Goal: Task Accomplishment & Management: Use online tool/utility

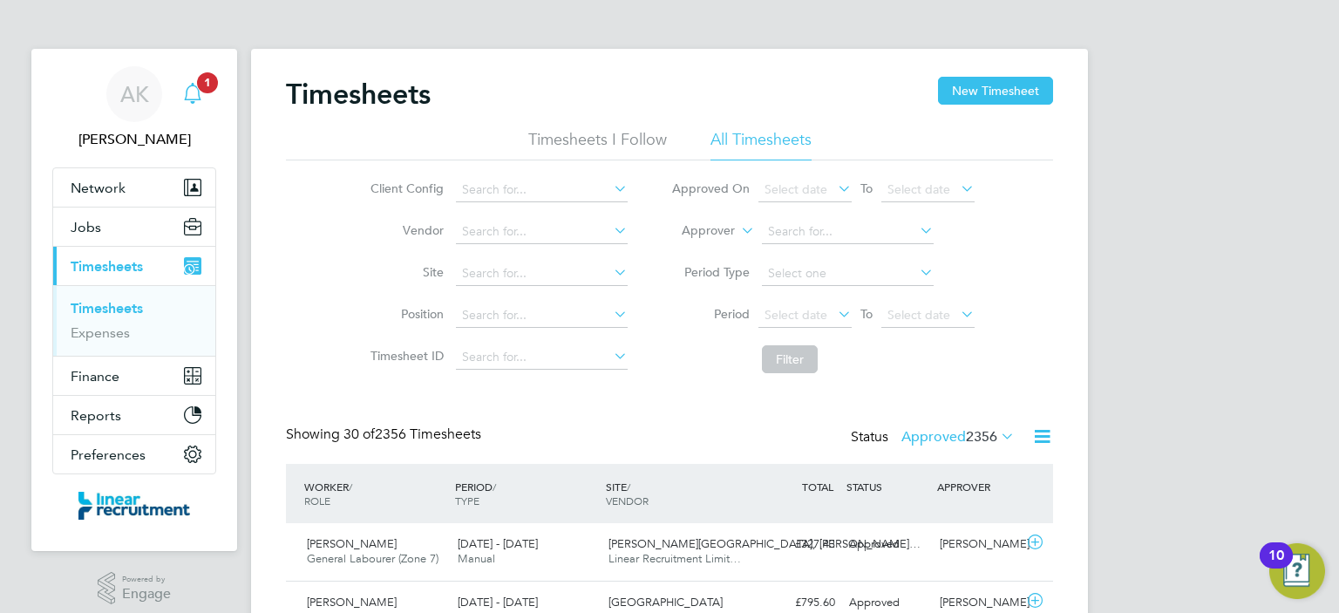
click at [199, 97] on icon "Main navigation" at bounding box center [192, 91] width 17 height 17
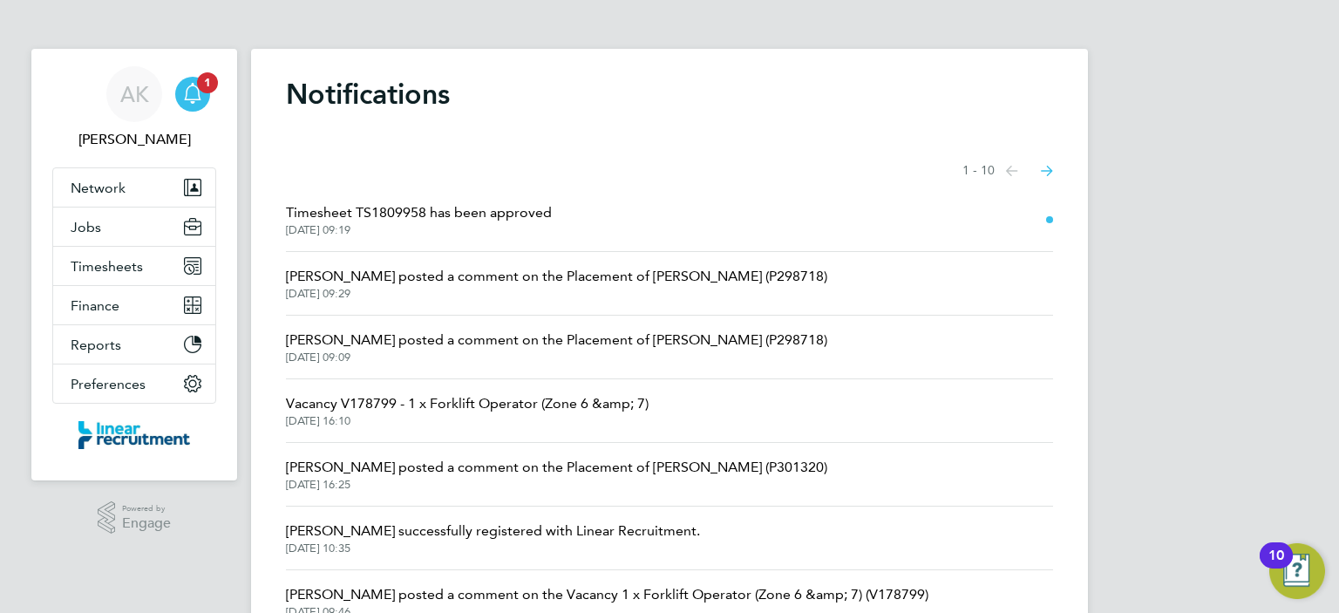
click at [507, 235] on span "28 Aug 2025, 09:19" at bounding box center [419, 230] width 266 height 14
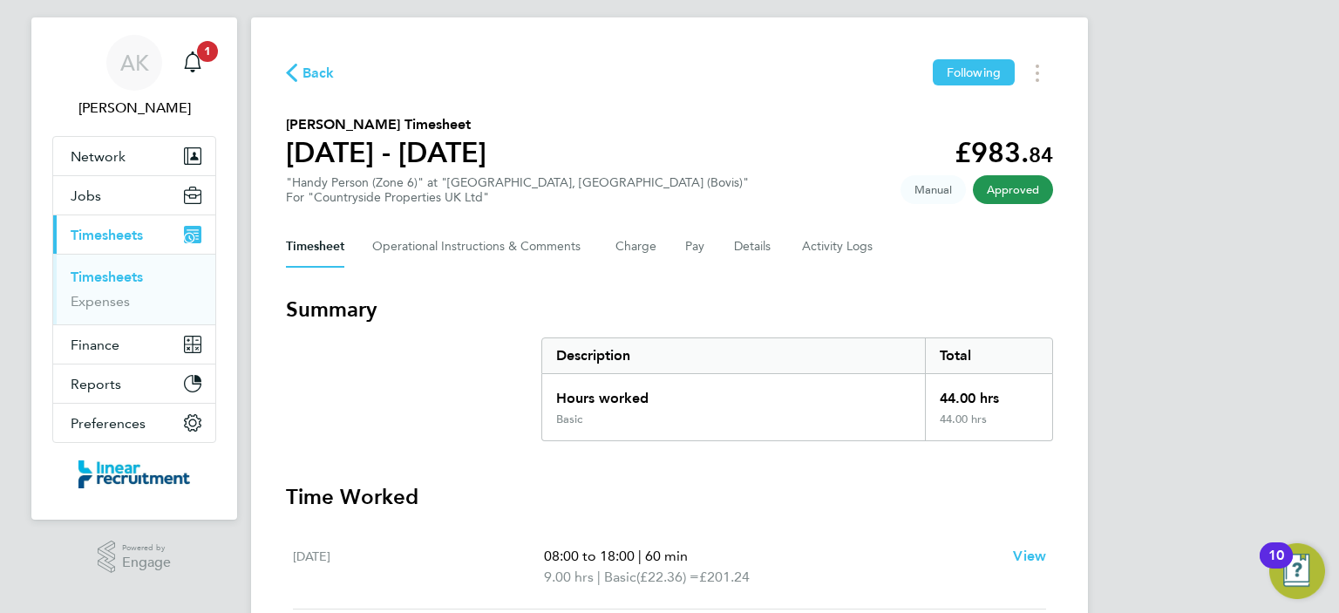
click at [309, 74] on span "Back" at bounding box center [319, 73] width 32 height 21
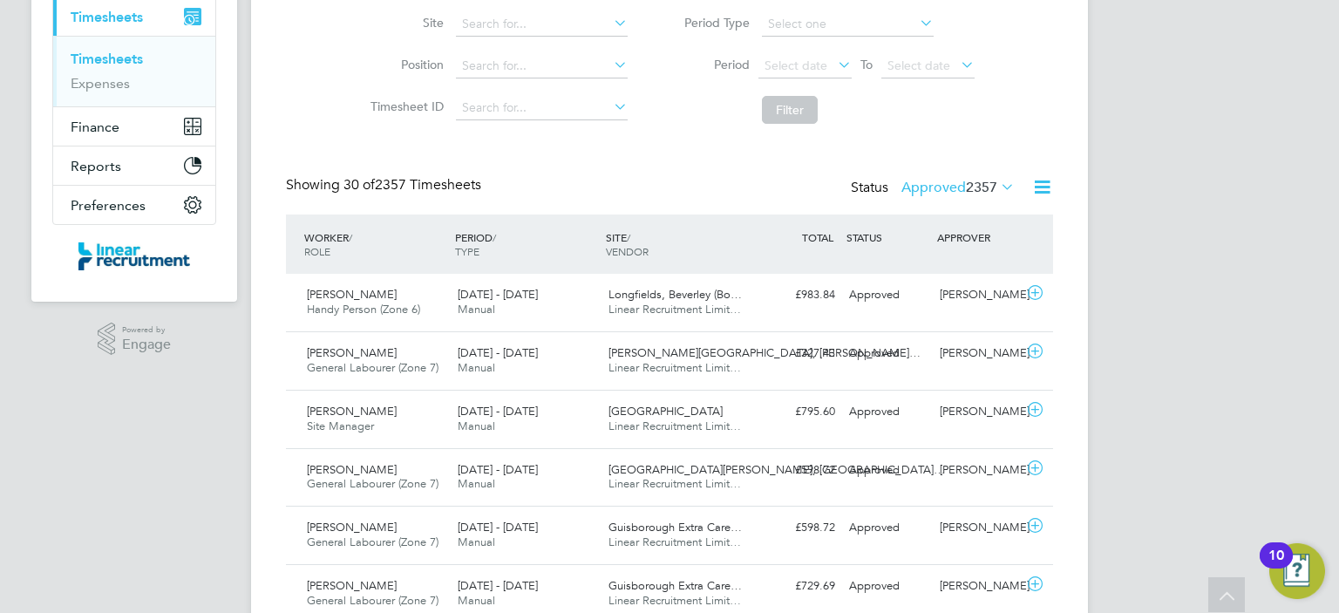
scroll to position [248, 0]
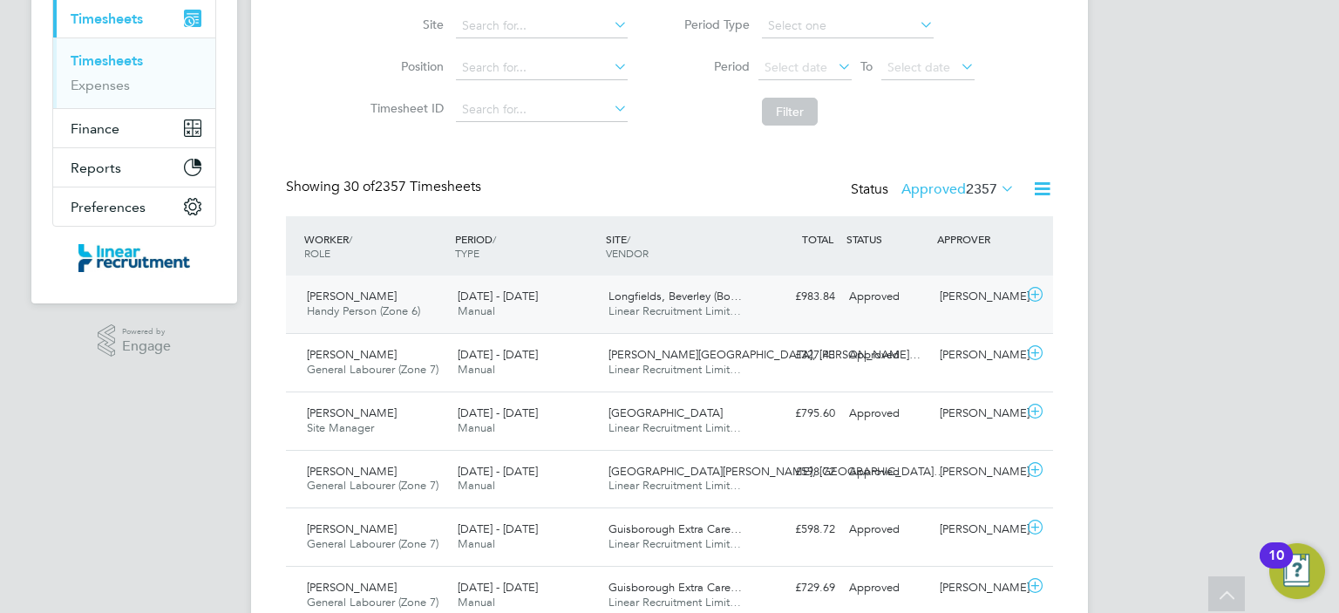
click at [1032, 291] on icon at bounding box center [1036, 295] width 22 height 14
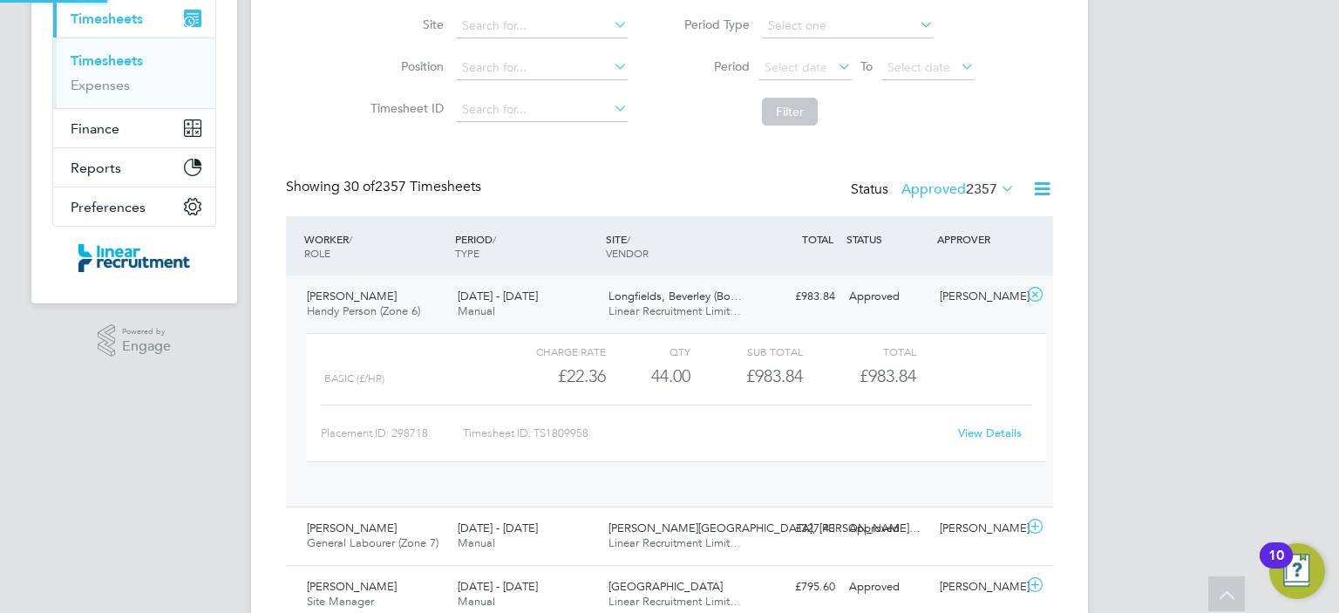
scroll to position [29, 169]
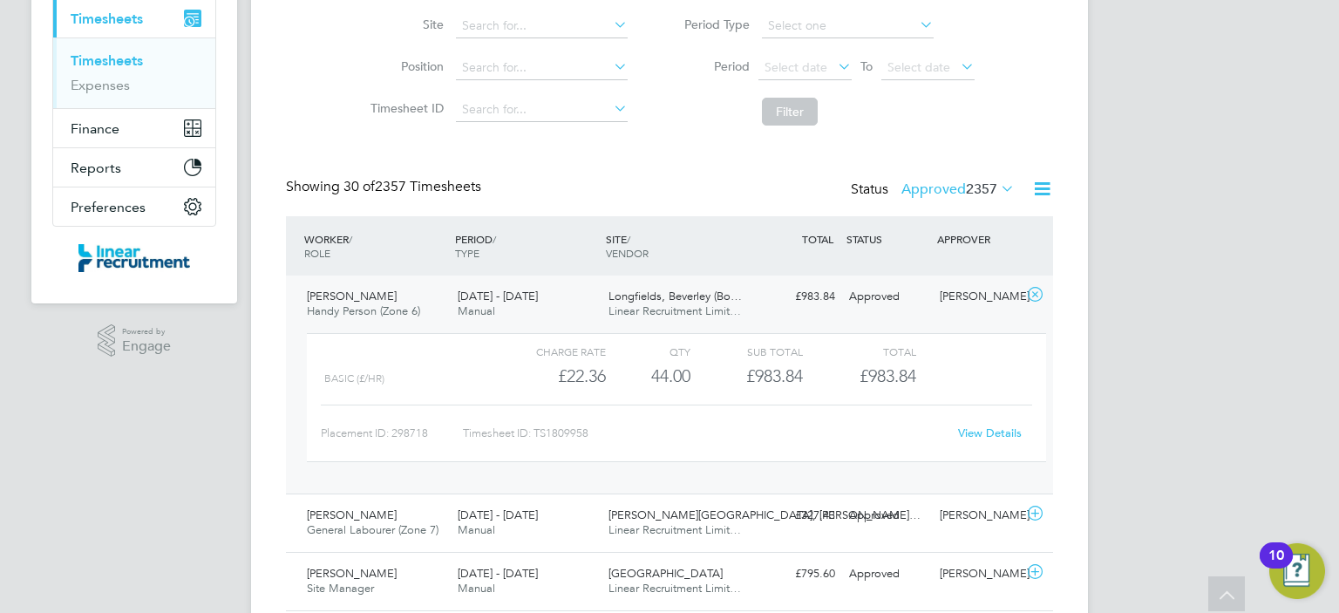
click at [970, 432] on link "View Details" at bounding box center [990, 433] width 64 height 15
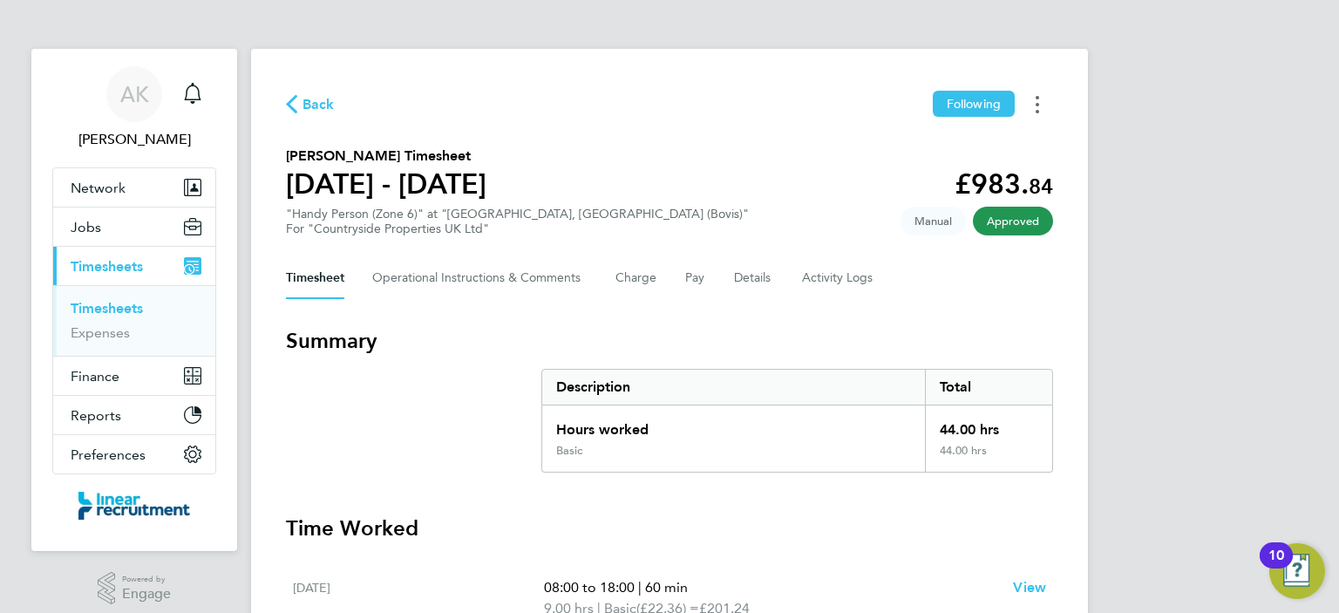
click at [1032, 107] on button "Timesheets Menu" at bounding box center [1037, 104] width 31 height 27
click at [945, 147] on link "Download timesheet" at bounding box center [948, 143] width 209 height 35
